Goal: Task Accomplishment & Management: Complete application form

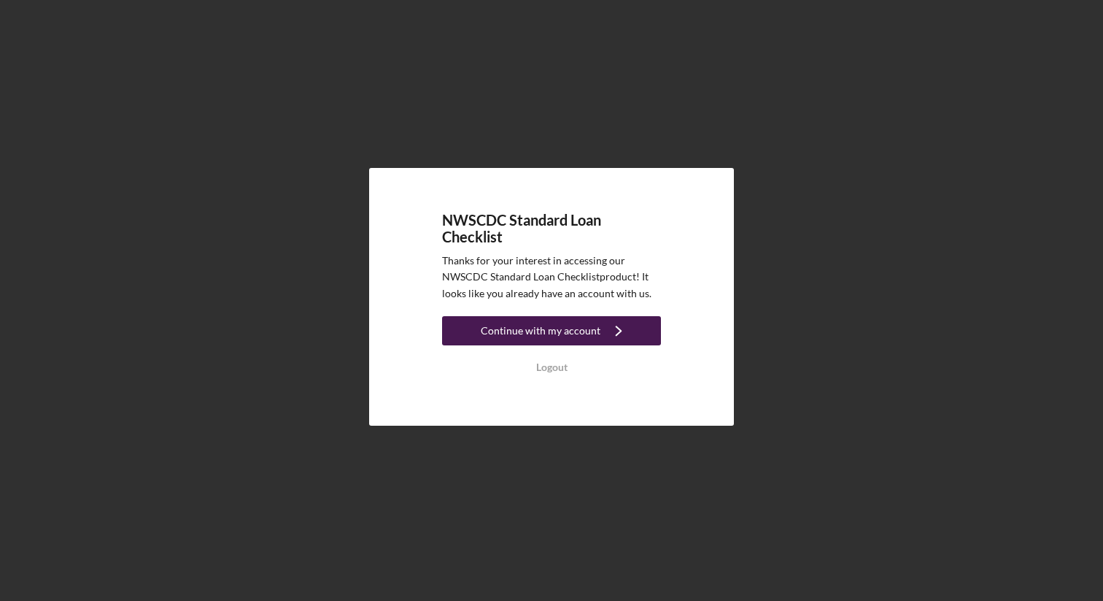
click at [618, 332] on icon "Icon/Navigate" at bounding box center [619, 330] width 36 height 36
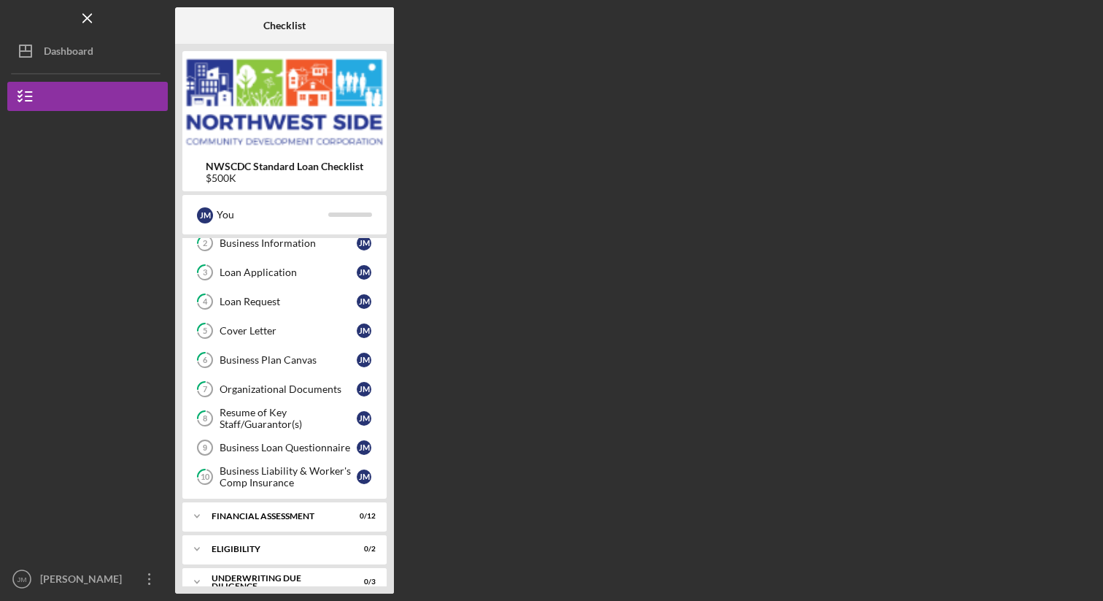
scroll to position [120, 0]
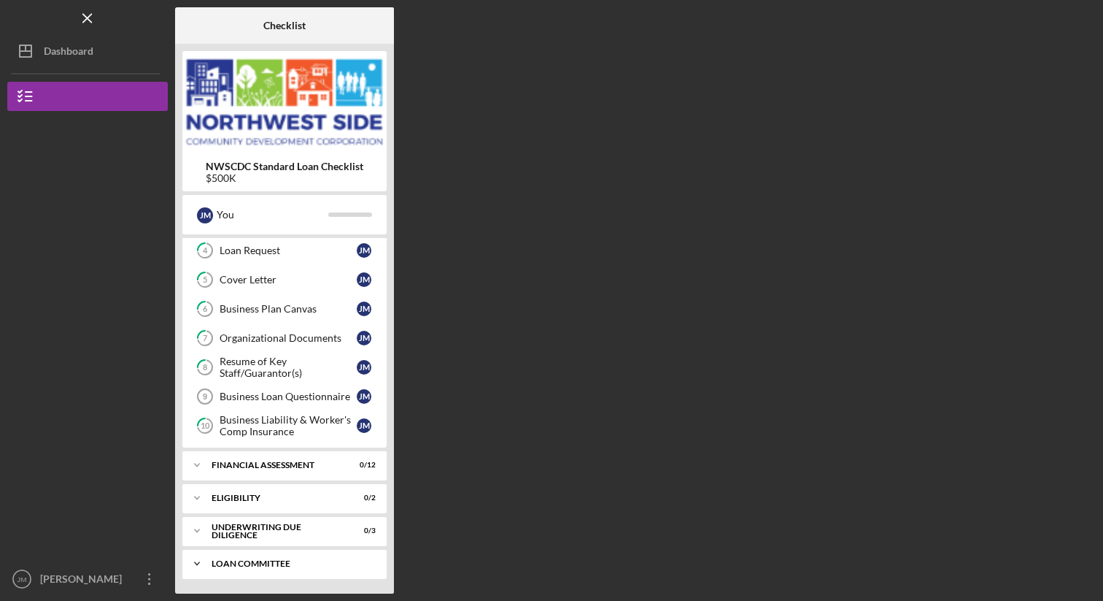
click at [251, 565] on div "Loan committee" at bounding box center [290, 563] width 157 height 9
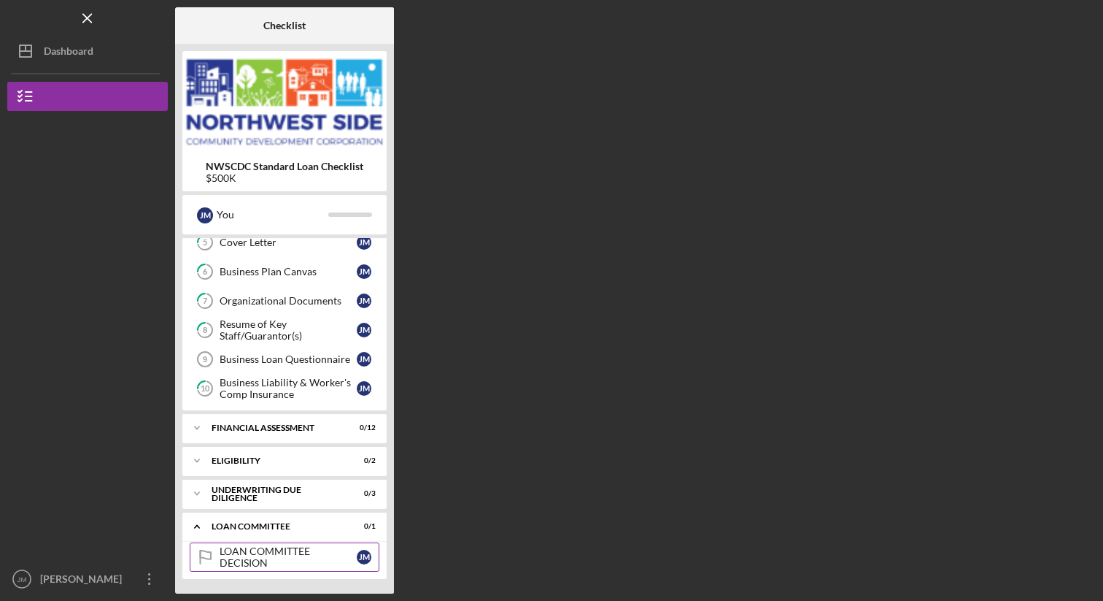
click at [251, 564] on div "LOAN COMMITTEE DECISION" at bounding box center [288, 556] width 137 height 23
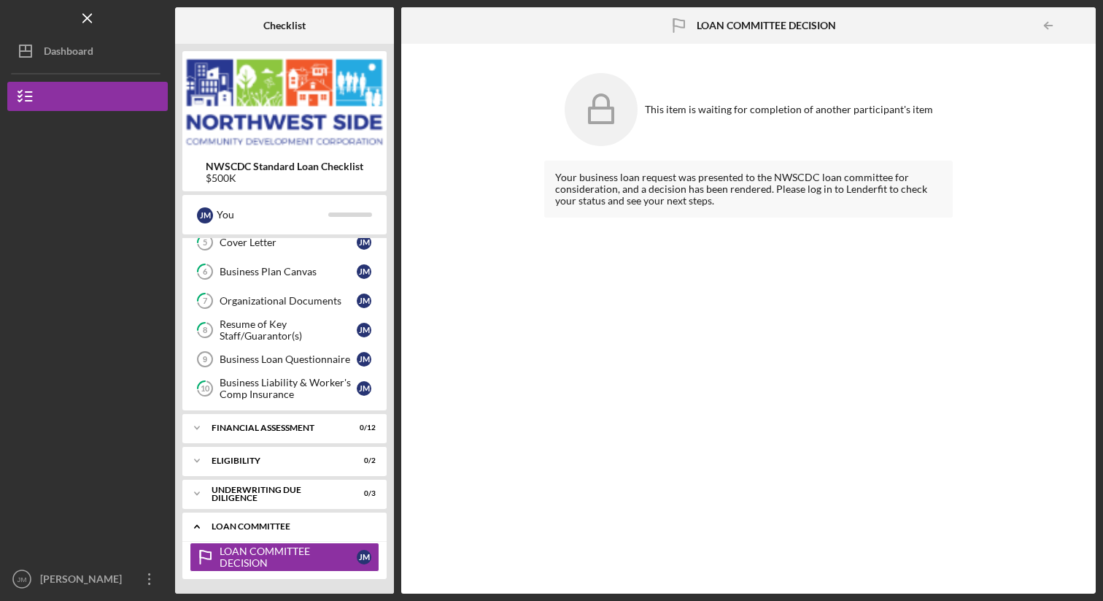
click at [242, 528] on div "Loan committee" at bounding box center [290, 526] width 157 height 9
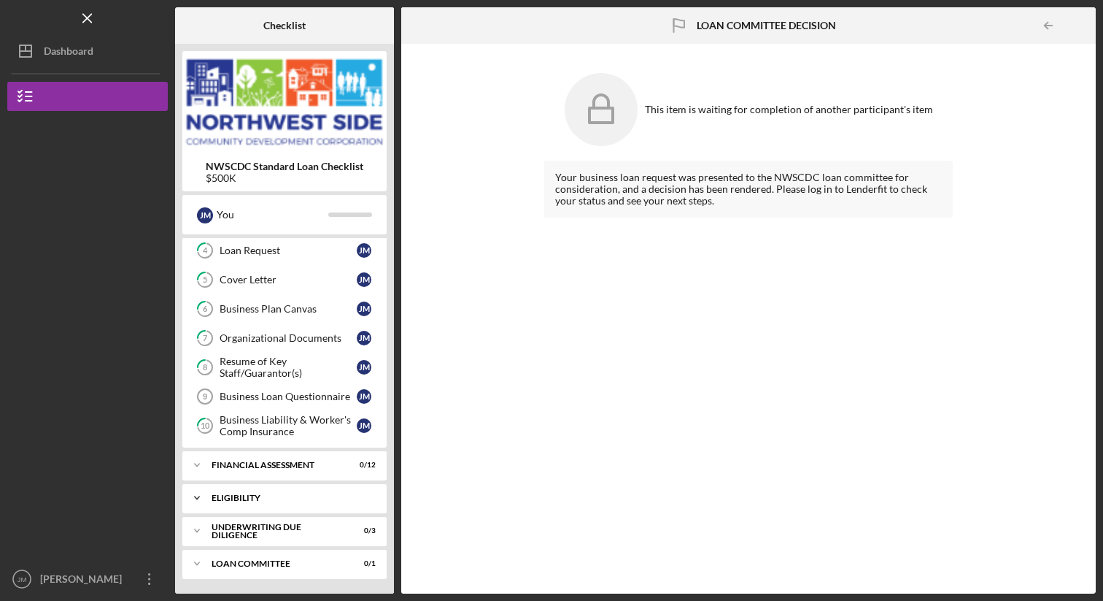
click at [247, 494] on div "Eligibility" at bounding box center [290, 497] width 157 height 9
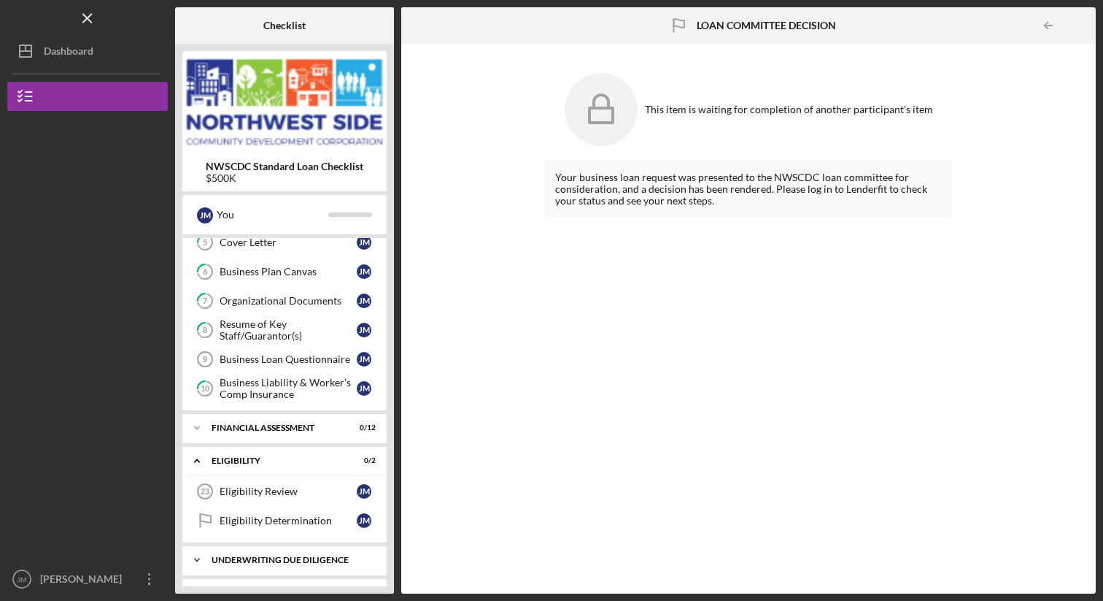
click at [266, 563] on div "underwriting Due Diligence" at bounding box center [290, 559] width 157 height 9
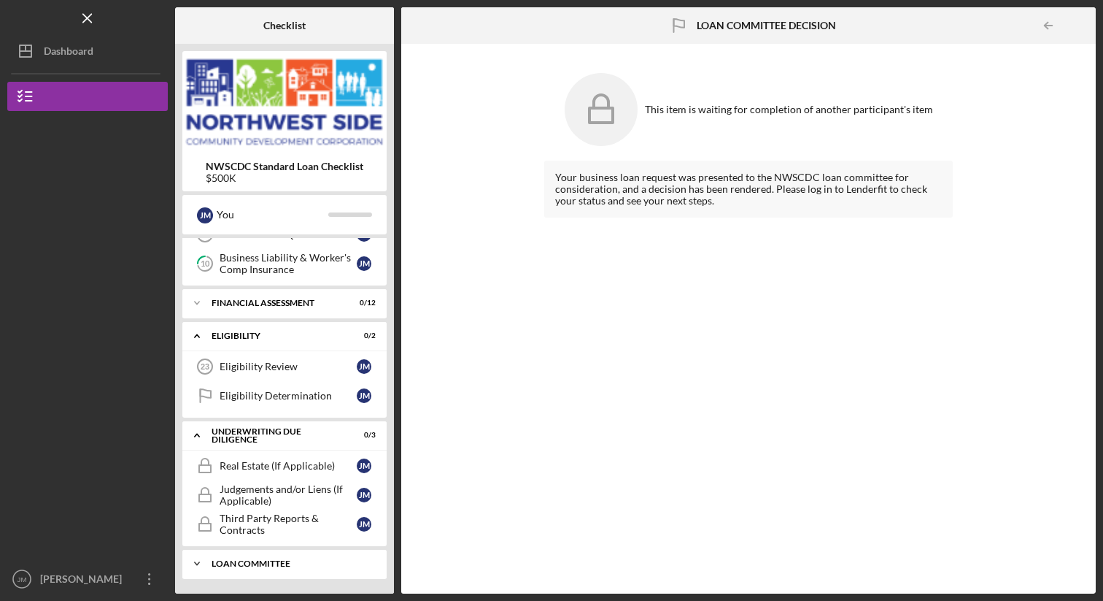
click at [207, 565] on icon "Icon/Expander" at bounding box center [196, 563] width 29 height 29
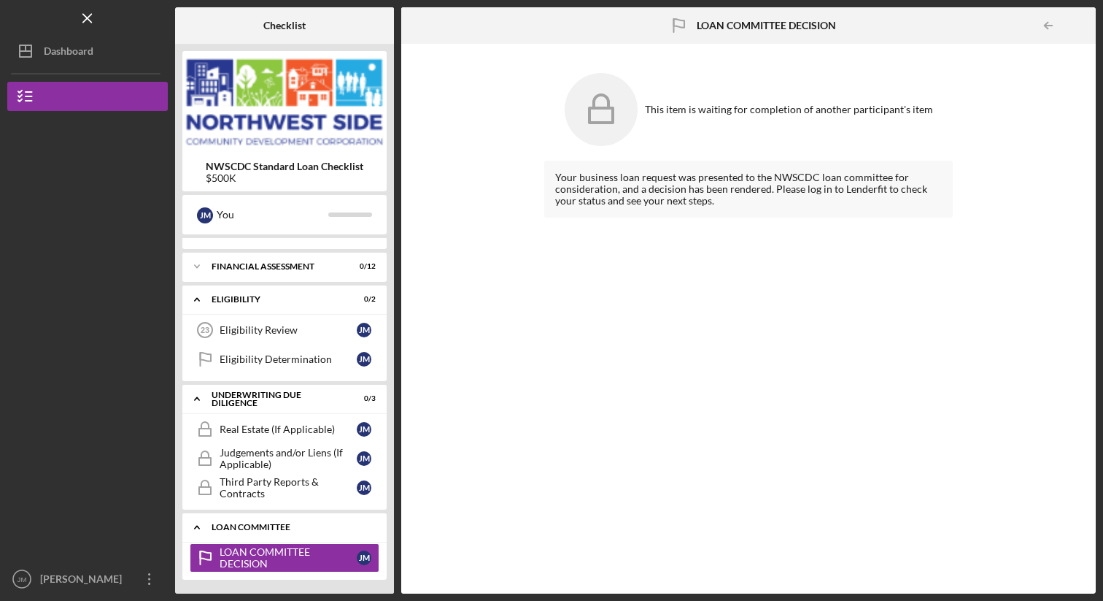
scroll to position [319, 0]
click at [195, 525] on icon "Icon/Expander" at bounding box center [196, 526] width 29 height 29
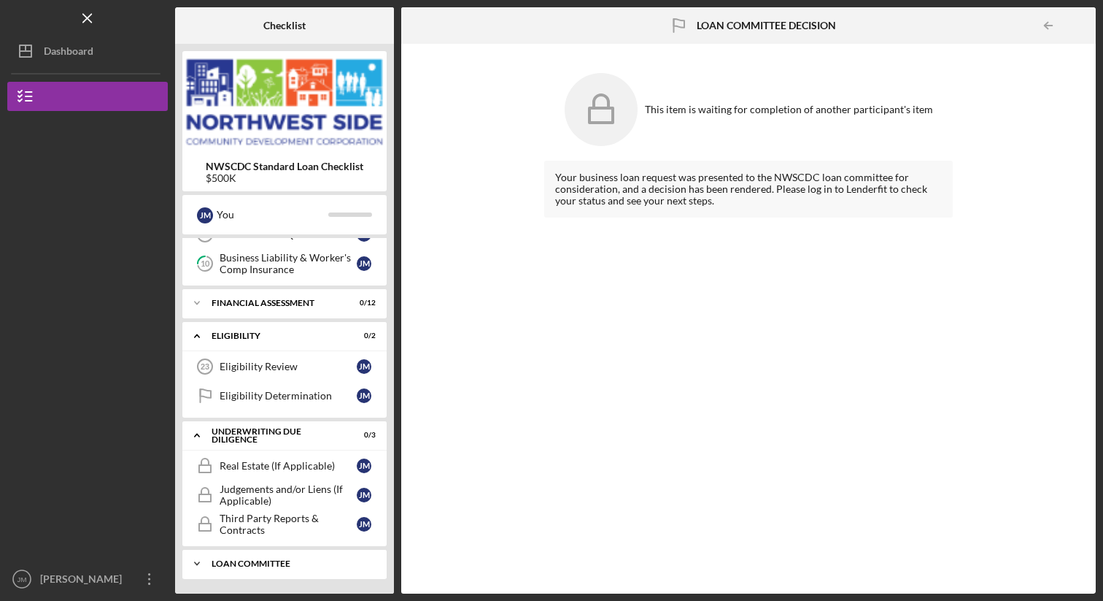
click at [290, 562] on div "Loan committee" at bounding box center [290, 563] width 157 height 9
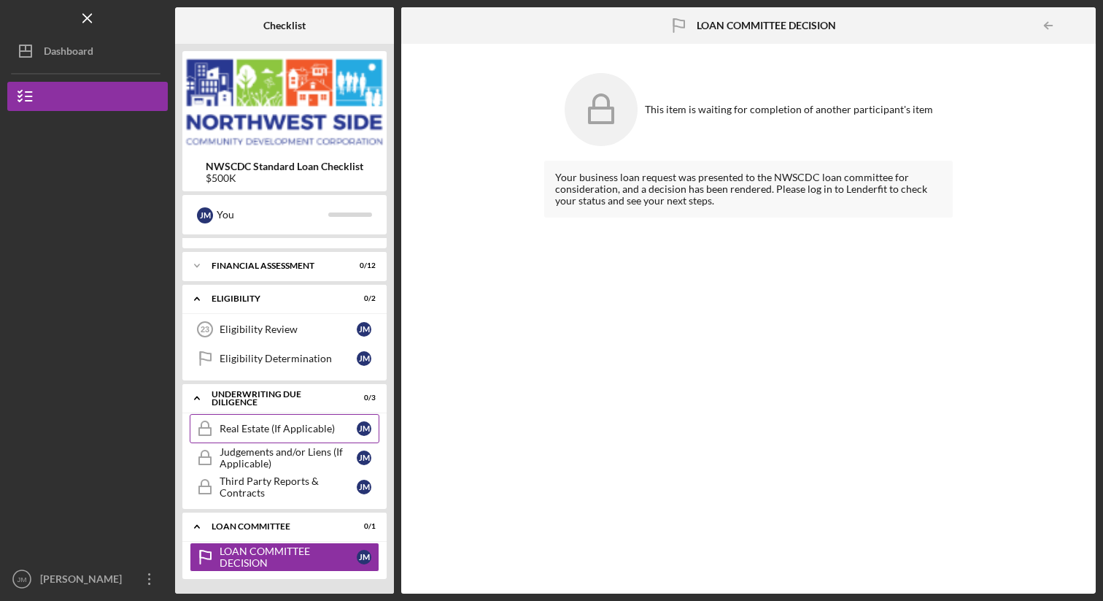
click at [281, 414] on link "Real Estate (If Applicable) Real Estate (If Applicable) [PERSON_NAME]" at bounding box center [285, 428] width 190 height 29
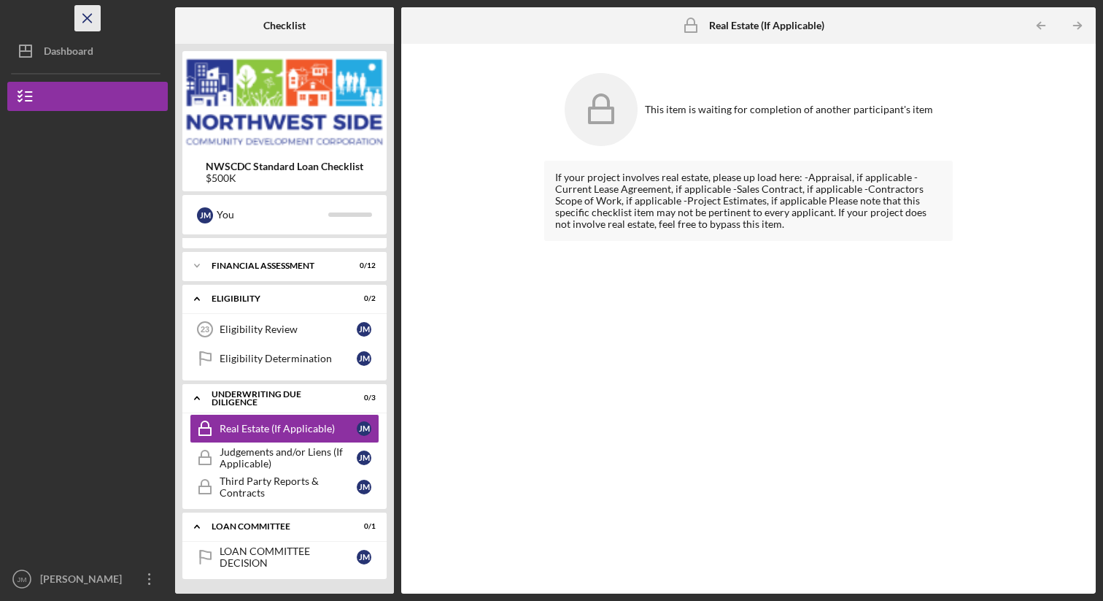
click at [90, 23] on icon "Icon/Menu Close" at bounding box center [88, 18] width 33 height 33
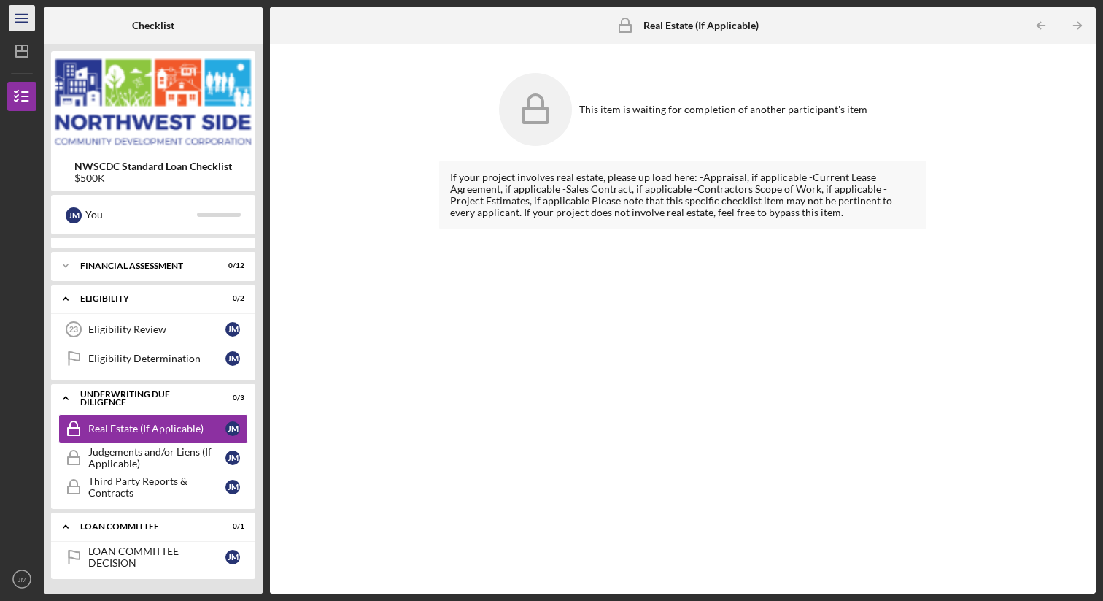
click at [23, 30] on icon "Icon/Menu" at bounding box center [22, 18] width 33 height 33
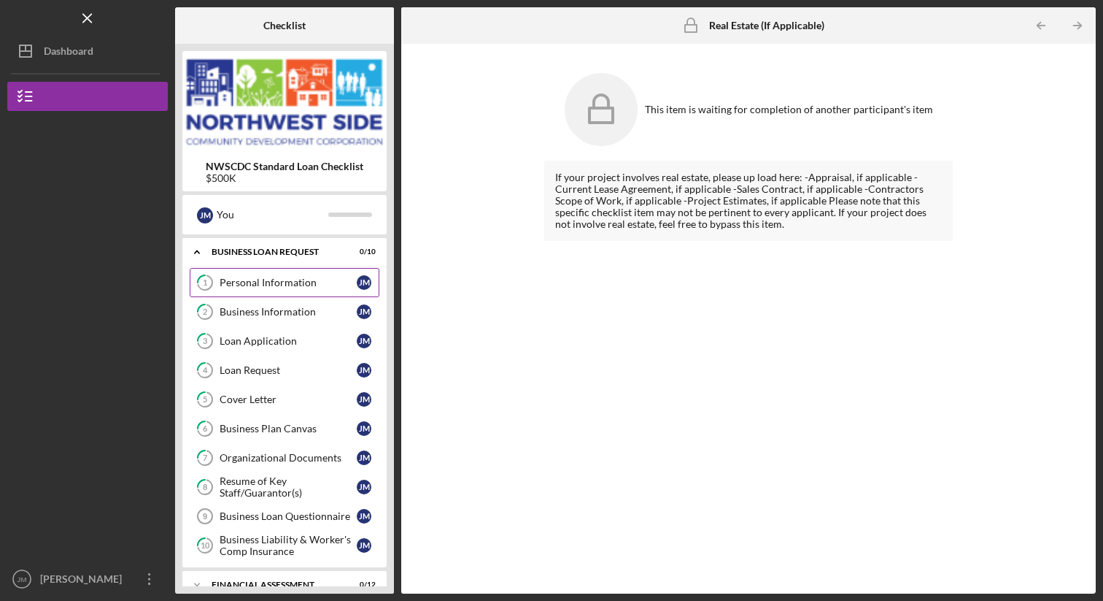
click at [314, 285] on div "Personal Information" at bounding box center [288, 283] width 137 height 12
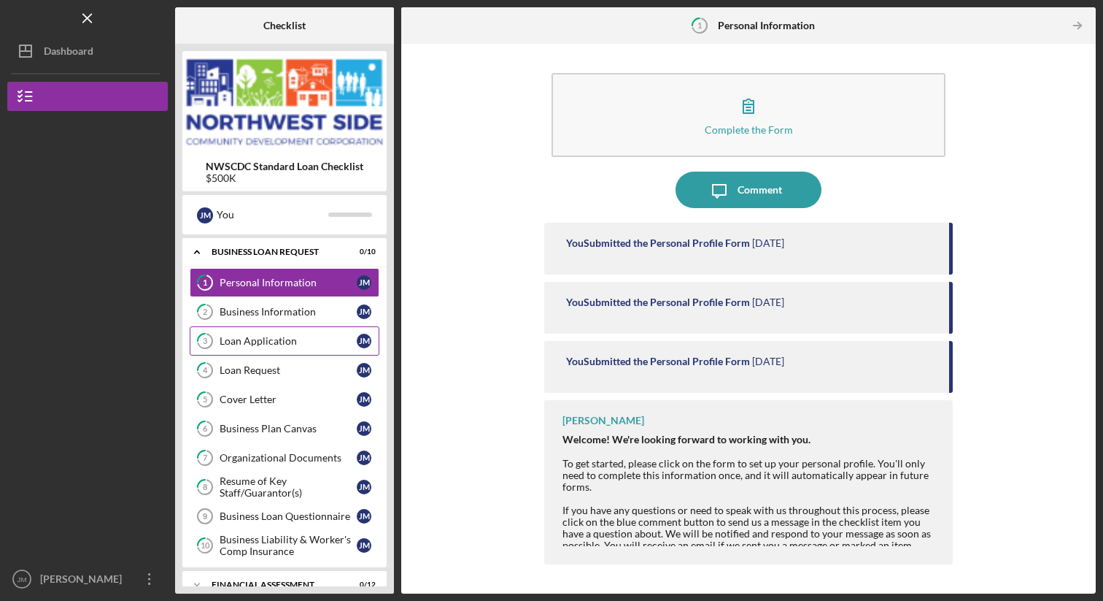
click at [304, 355] on link "3 Loan Application [PERSON_NAME]" at bounding box center [285, 340] width 190 height 29
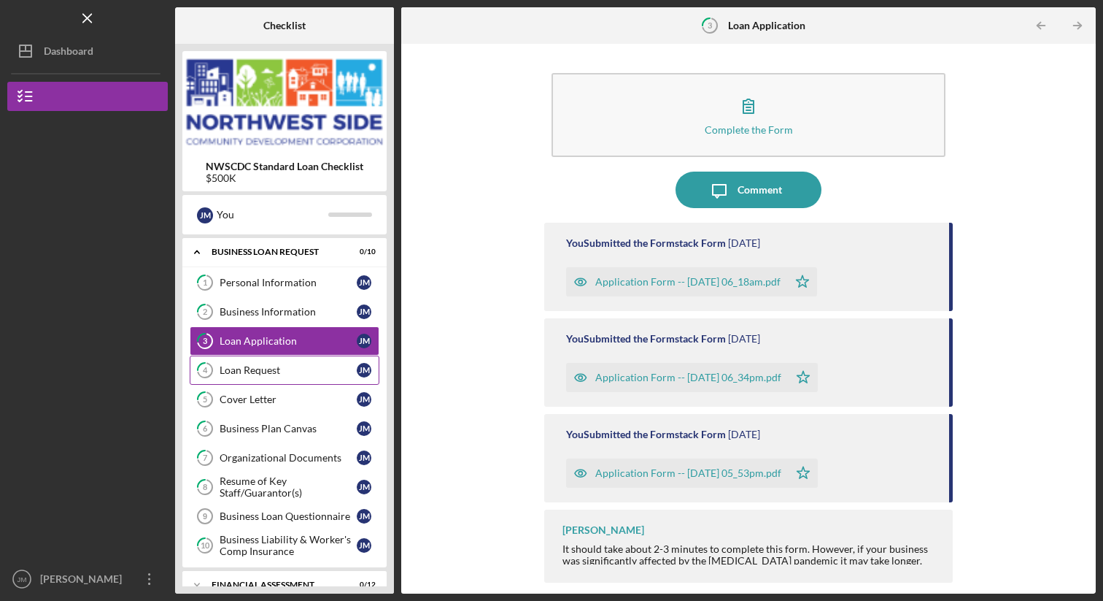
click at [283, 377] on link "4 Loan Request [PERSON_NAME]" at bounding box center [285, 369] width 190 height 29
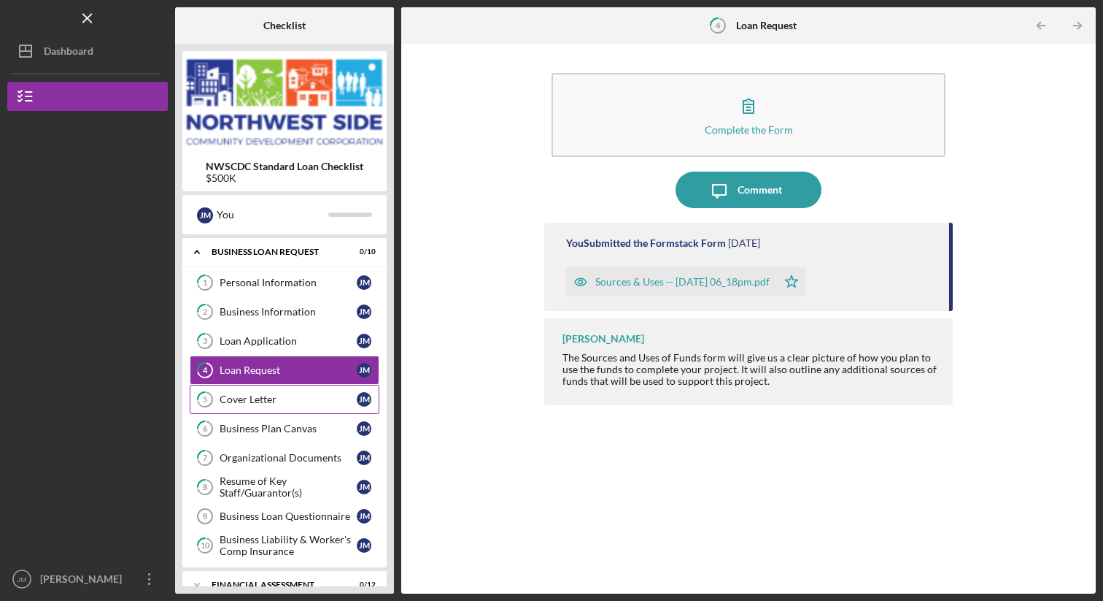
click at [279, 404] on div "Cover Letter" at bounding box center [288, 399] width 137 height 12
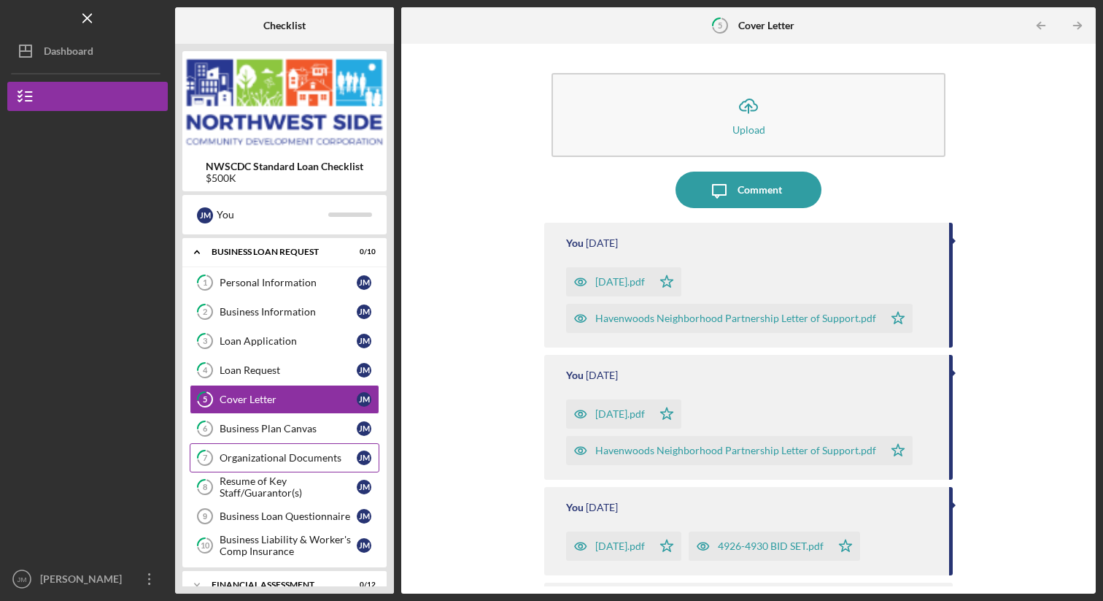
click at [269, 461] on div "Organizational Documents" at bounding box center [288, 458] width 137 height 12
